Goal: Information Seeking & Learning: Check status

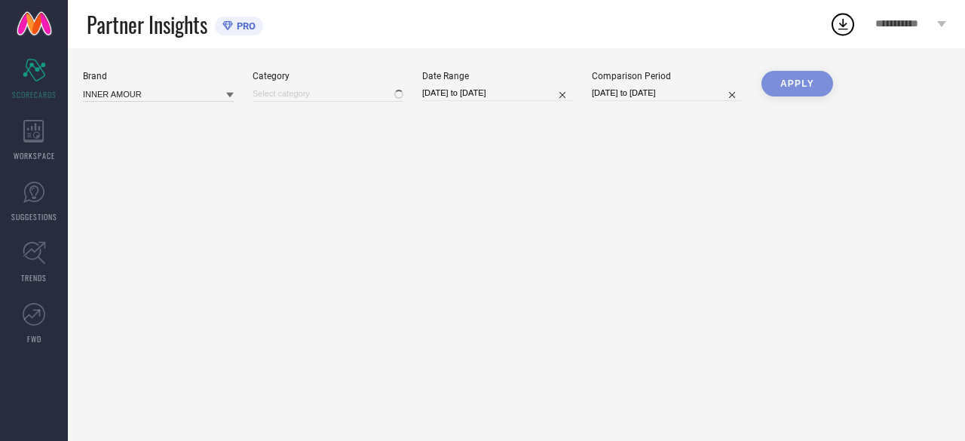
type input "All"
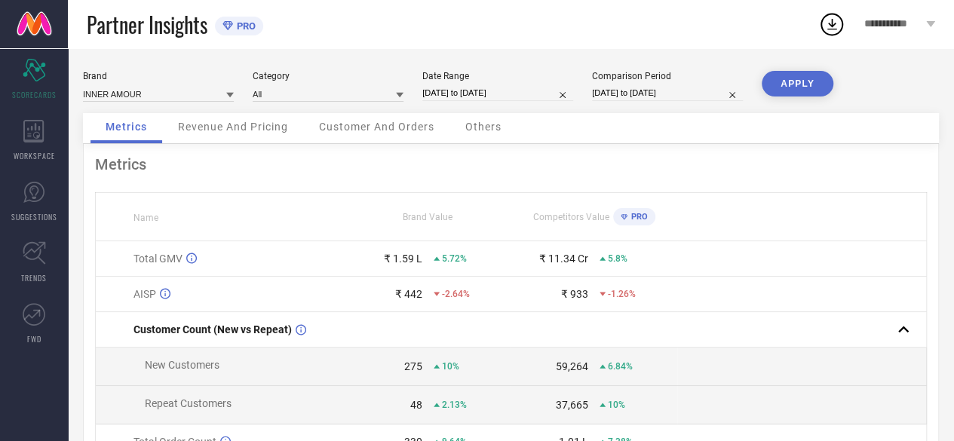
click at [250, 127] on span "Revenue And Pricing" at bounding box center [233, 127] width 110 height 12
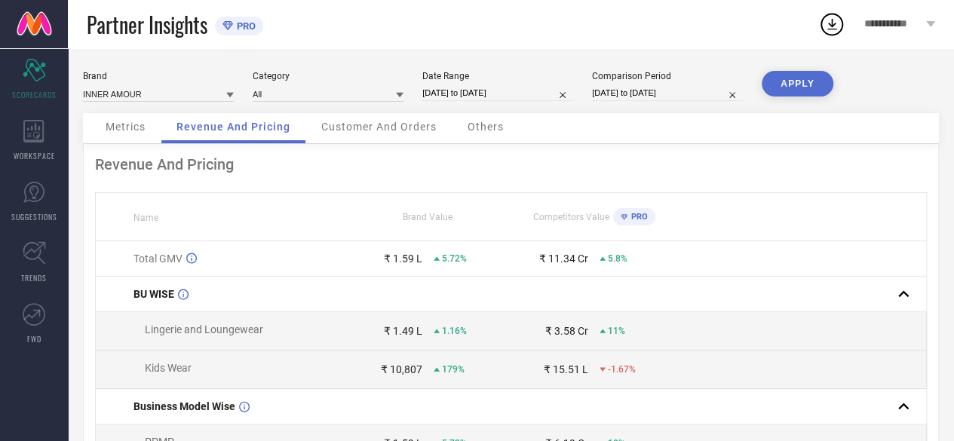
click at [384, 138] on div "Customer And Orders" at bounding box center [379, 128] width 146 height 30
